Goal: Navigation & Orientation: Understand site structure

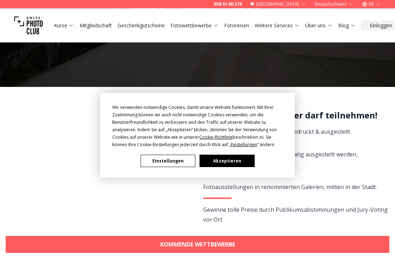
scroll to position [89, 0]
click at [246, 164] on button "Akzeptieren" at bounding box center [227, 161] width 55 height 12
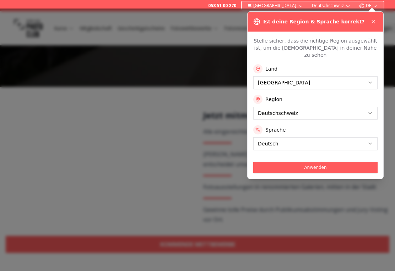
click at [363, 162] on button "Anwenden" at bounding box center [315, 167] width 124 height 11
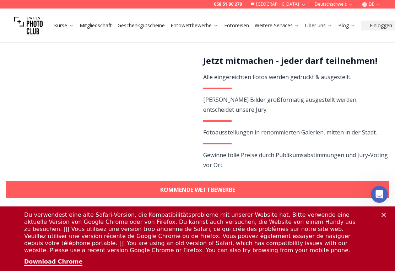
scroll to position [144, 0]
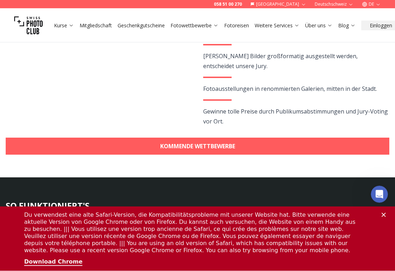
click at [383, 216] on icon "Schließen" at bounding box center [383, 215] width 4 height 4
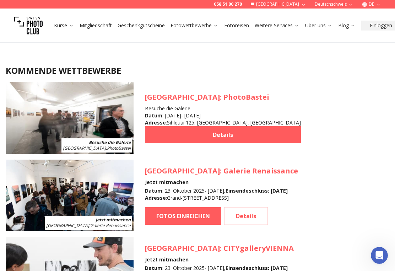
scroll to position [627, 0]
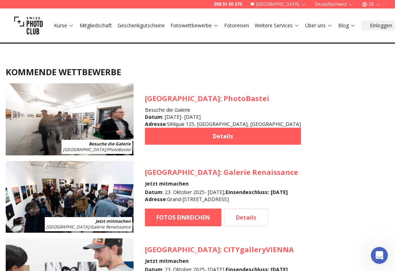
click at [210, 131] on link "Details" at bounding box center [223, 136] width 156 height 17
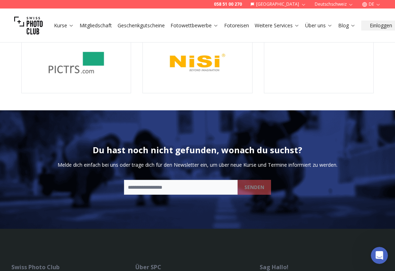
scroll to position [1865, 0]
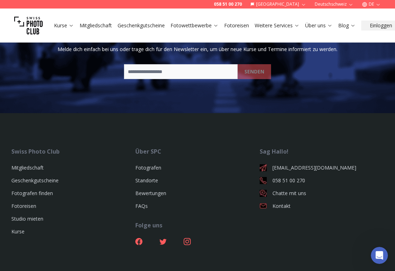
click at [145, 164] on link "Fotografen" at bounding box center [148, 167] width 26 height 7
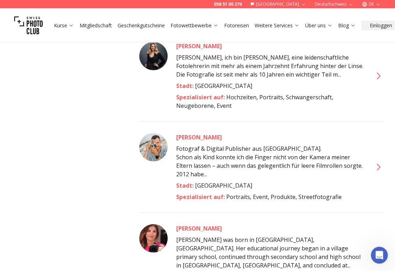
scroll to position [4131, 0]
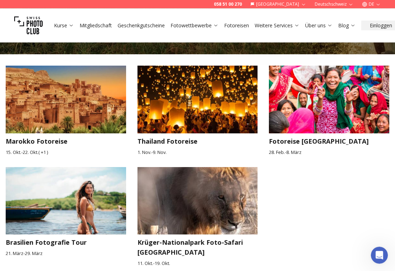
scroll to position [1107, 0]
click at [159, 238] on h3 "Krüger-Nationalpark Foto-Safari [GEOGRAPHIC_DATA]" at bounding box center [197, 248] width 120 height 20
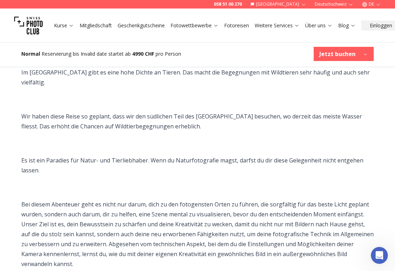
scroll to position [680, 0]
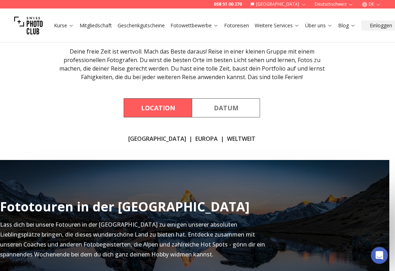
scroll to position [74, 6]
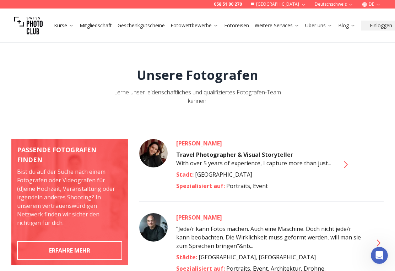
click at [201, 26] on link "Fotowettbewerbe" at bounding box center [194, 25] width 48 height 7
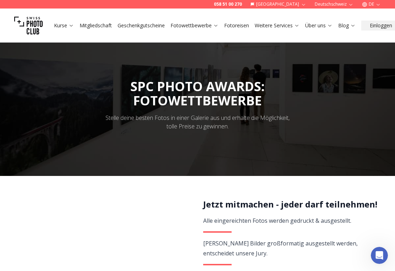
click at [327, 26] on link "Über uns" at bounding box center [318, 25] width 27 height 7
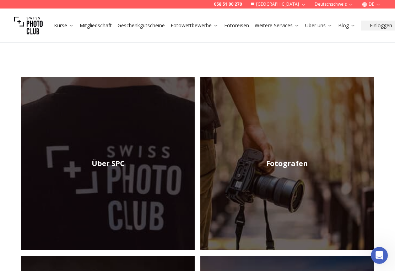
scroll to position [70, 0]
click at [51, 169] on img at bounding box center [107, 163] width 173 height 173
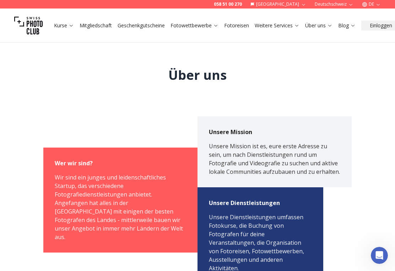
click at [327, 26] on link "Über uns" at bounding box center [318, 25] width 27 height 7
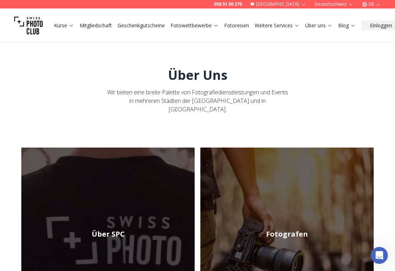
click at [306, 208] on img at bounding box center [286, 234] width 173 height 173
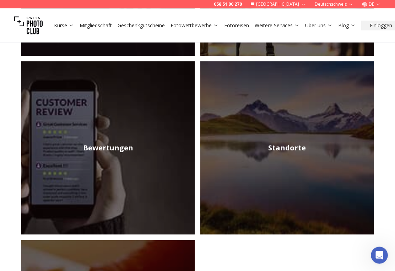
scroll to position [265, 0]
click at [53, 162] on img at bounding box center [107, 147] width 173 height 173
